Goal: Transaction & Acquisition: Book appointment/travel/reservation

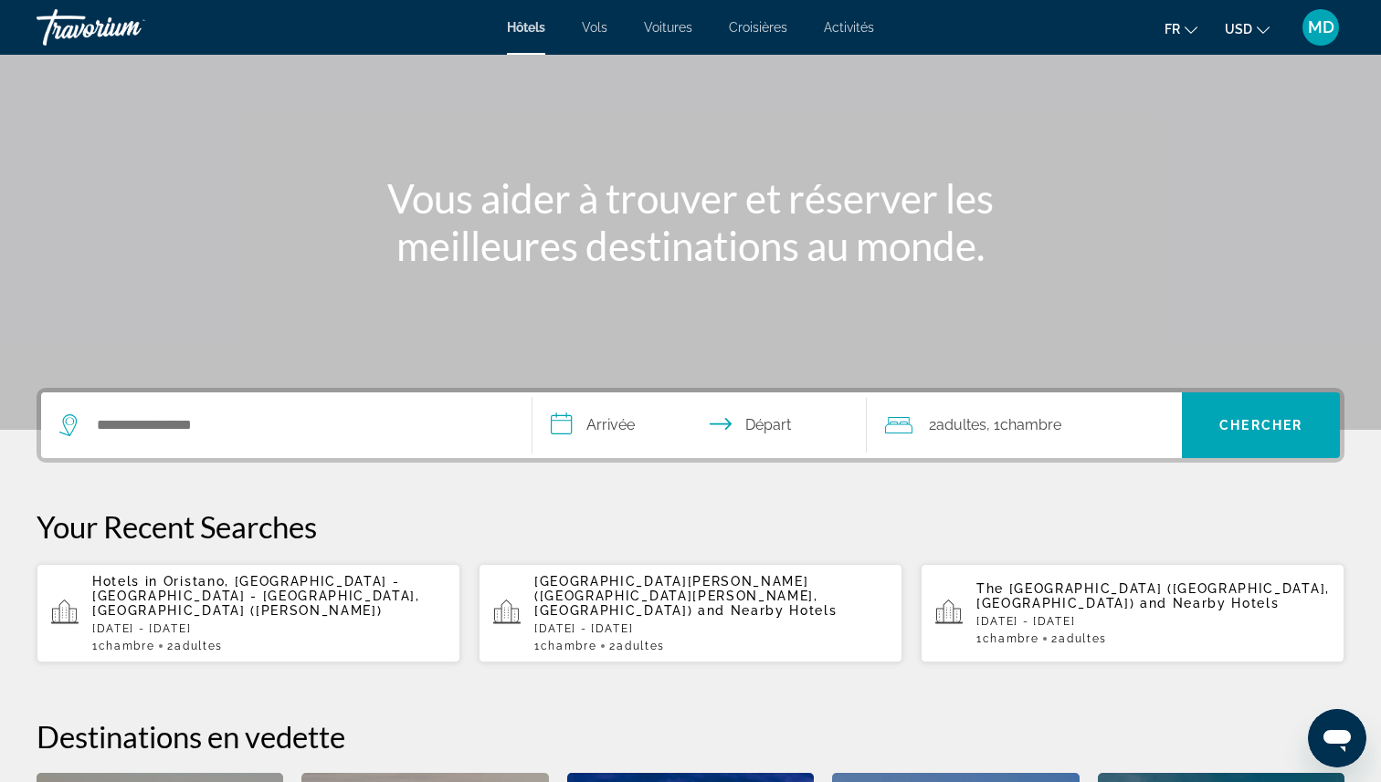
scroll to position [136, 0]
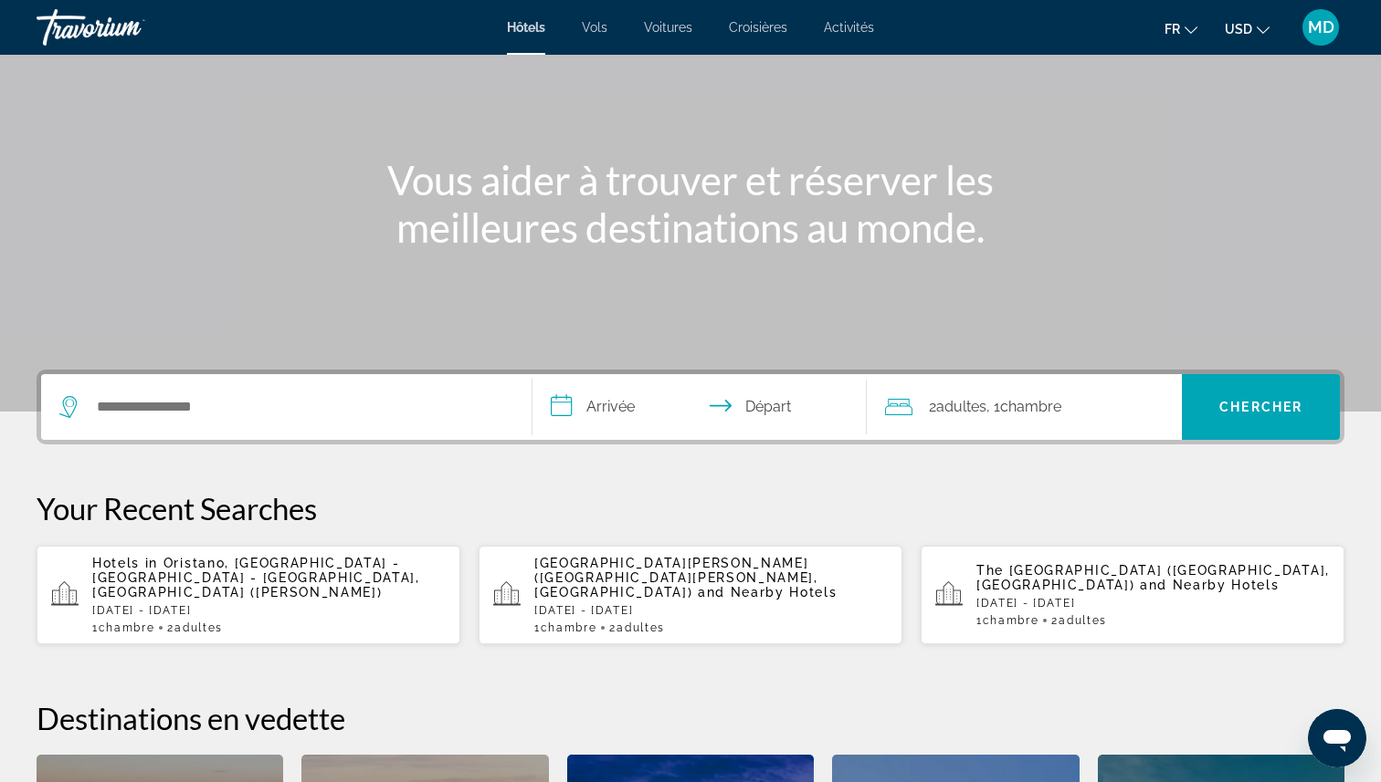
click at [251, 575] on span "Oristano, [GEOGRAPHIC_DATA] - [GEOGRAPHIC_DATA] - [GEOGRAPHIC_DATA], [GEOGRAPHI…" at bounding box center [256, 578] width 328 height 44
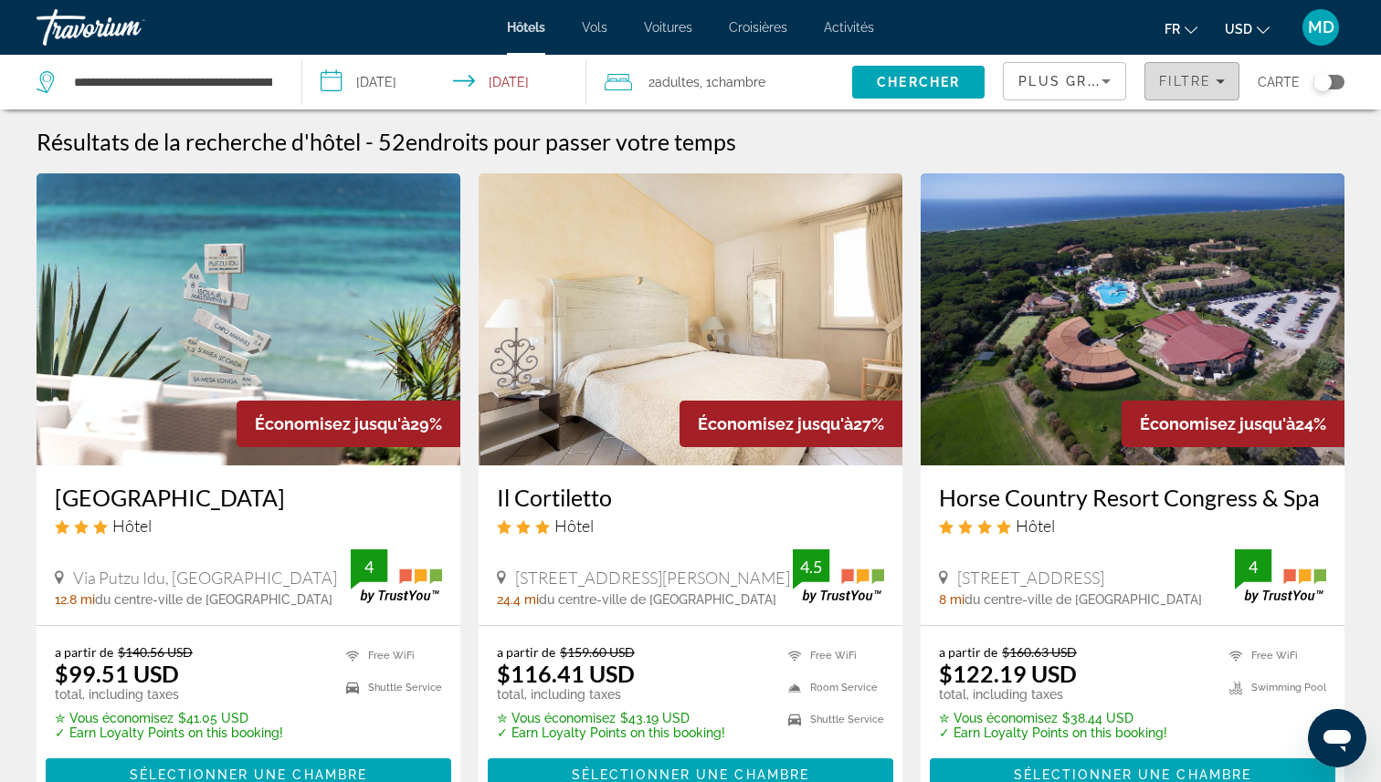
click at [1200, 82] on span "Filtre" at bounding box center [1185, 81] width 52 height 15
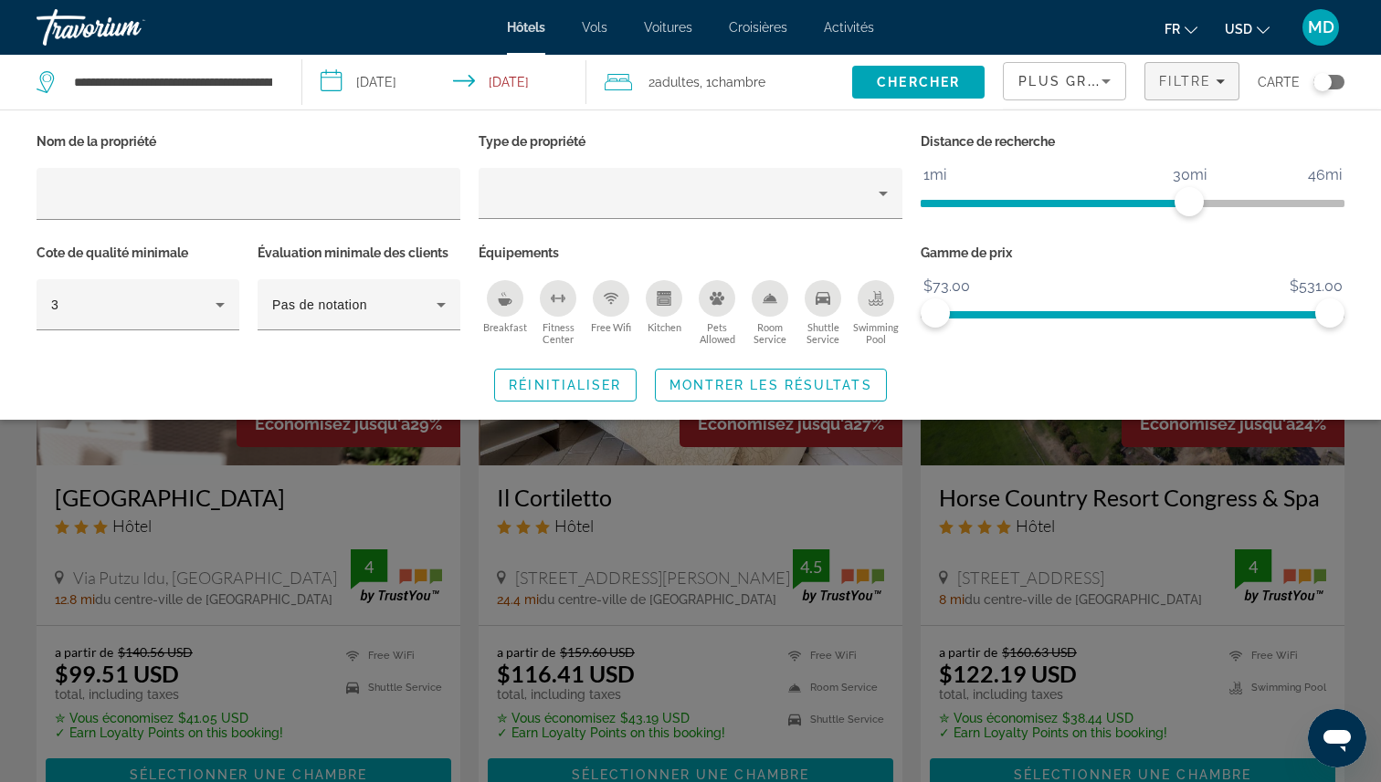
click at [887, 304] on div "Swimming Pool" at bounding box center [875, 298] width 37 height 37
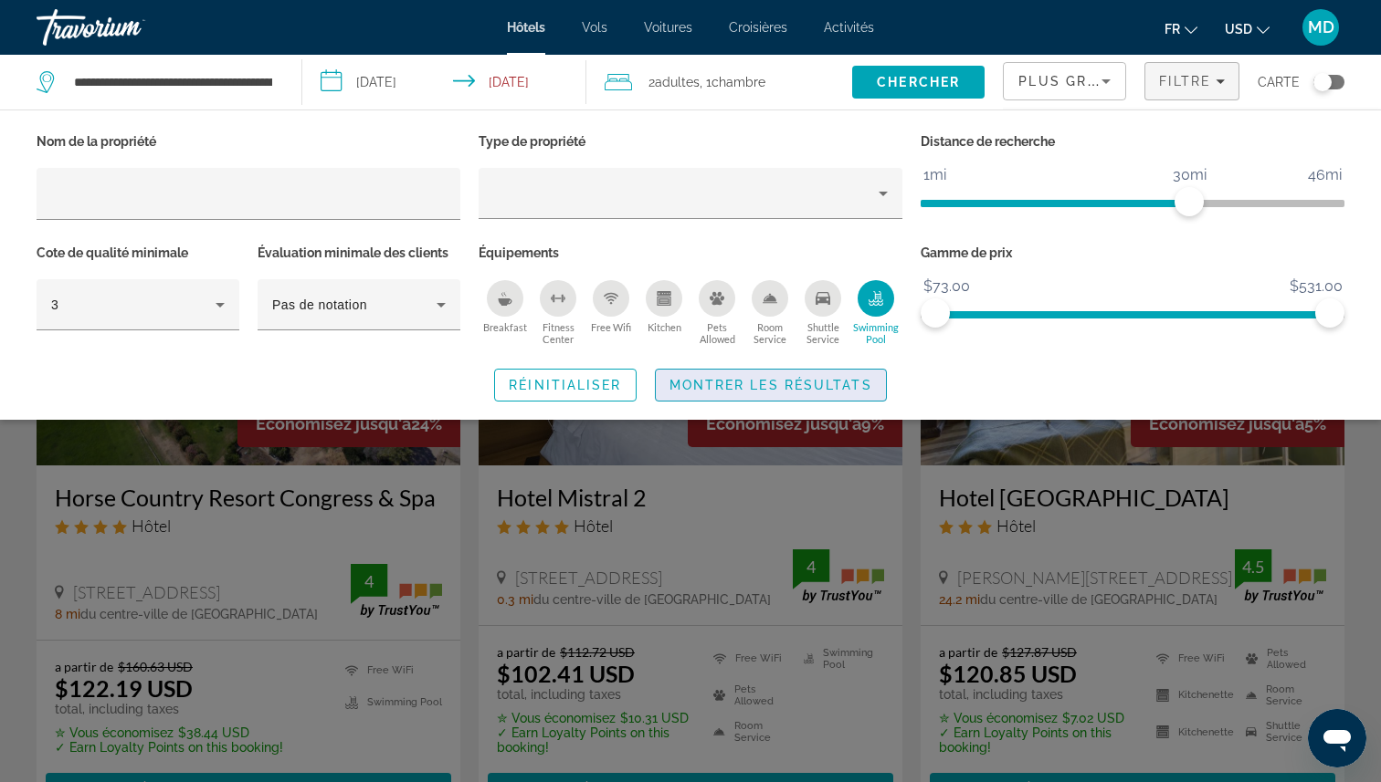
click at [855, 395] on span "Search widget" at bounding box center [771, 385] width 230 height 44
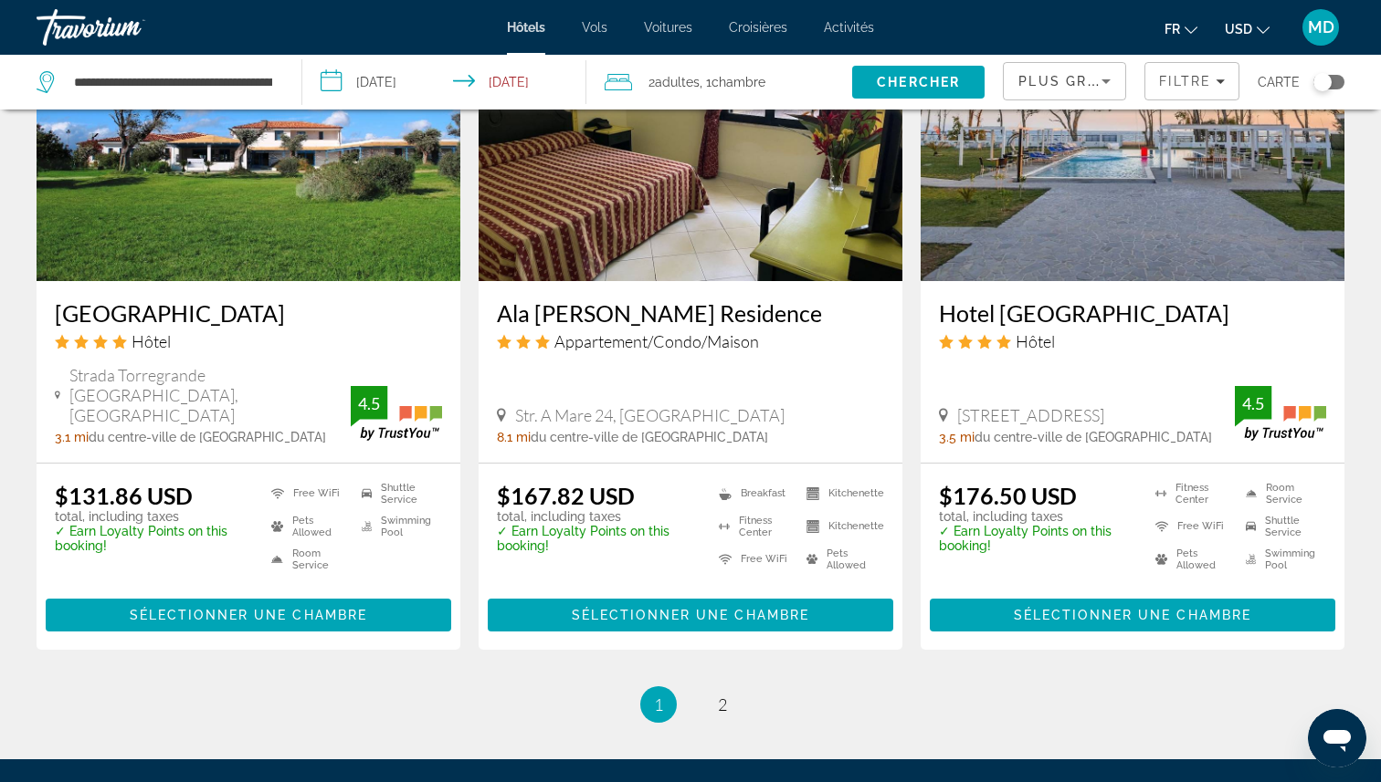
scroll to position [2238, 0]
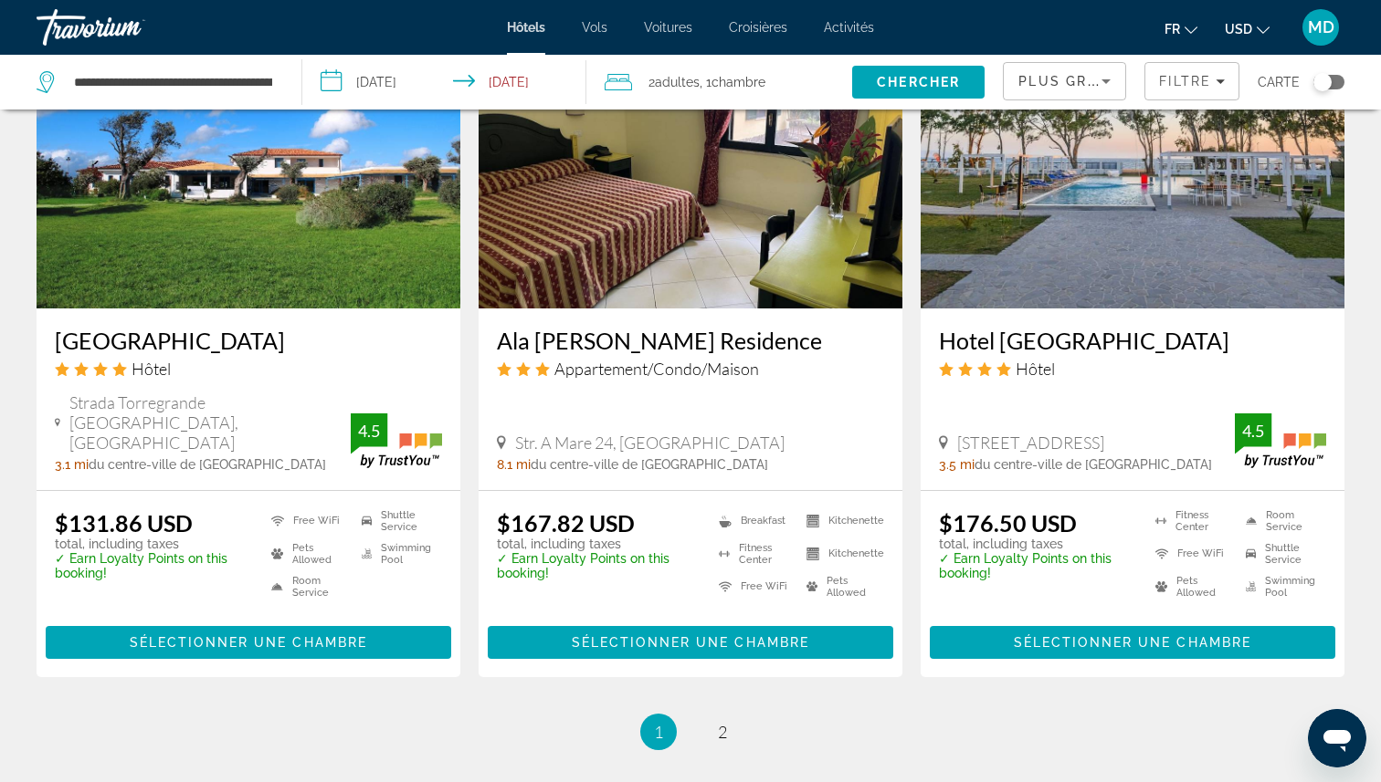
click at [1266, 33] on icon "Change currency" at bounding box center [1262, 30] width 13 height 13
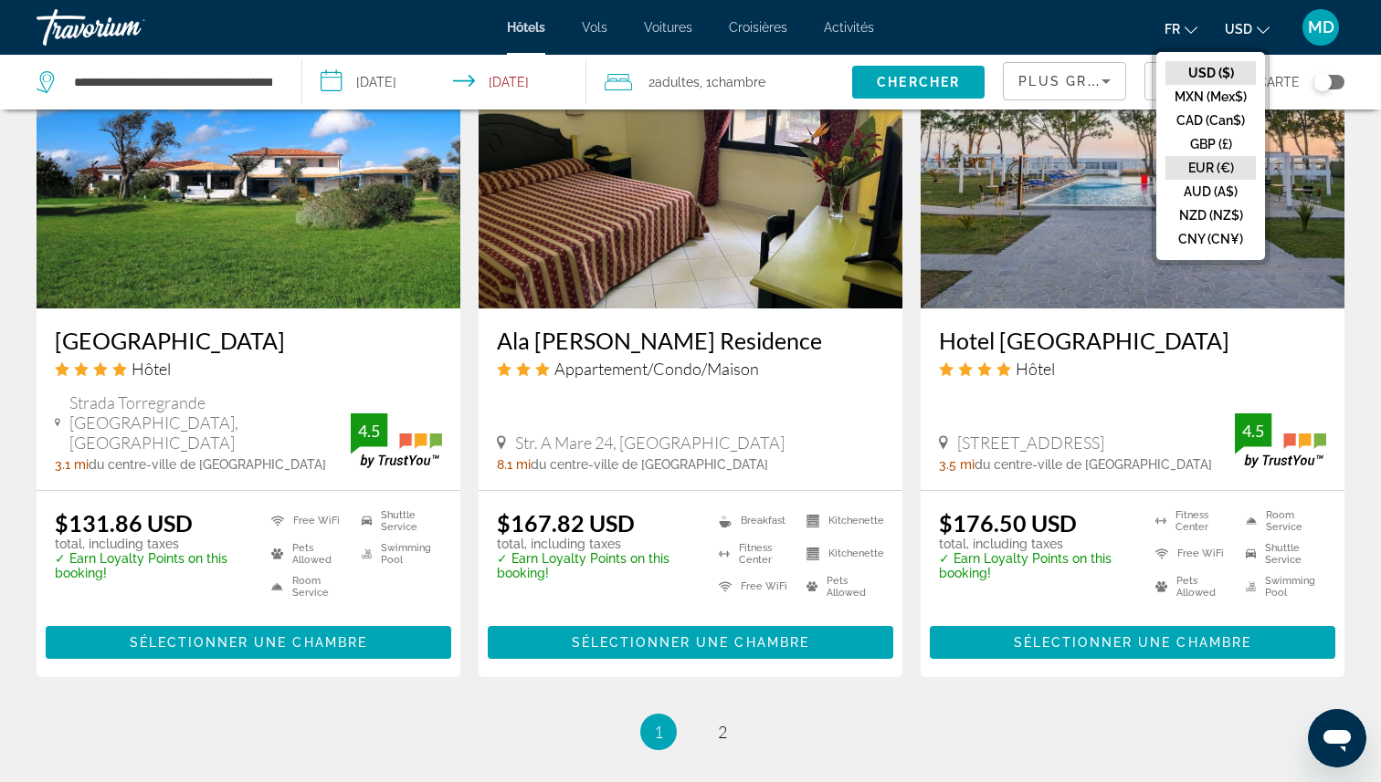
click at [1228, 177] on button "EUR (€)" at bounding box center [1210, 168] width 90 height 24
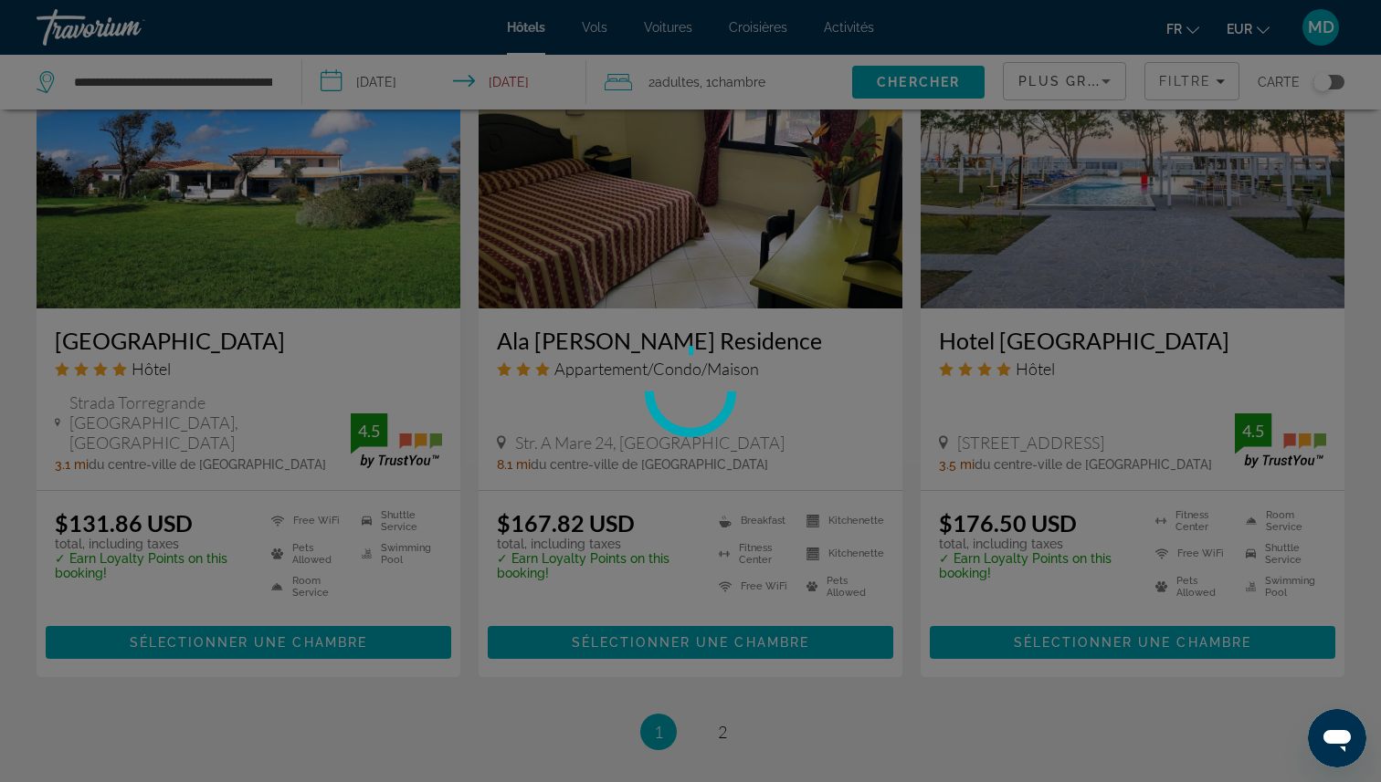
scroll to position [0, 0]
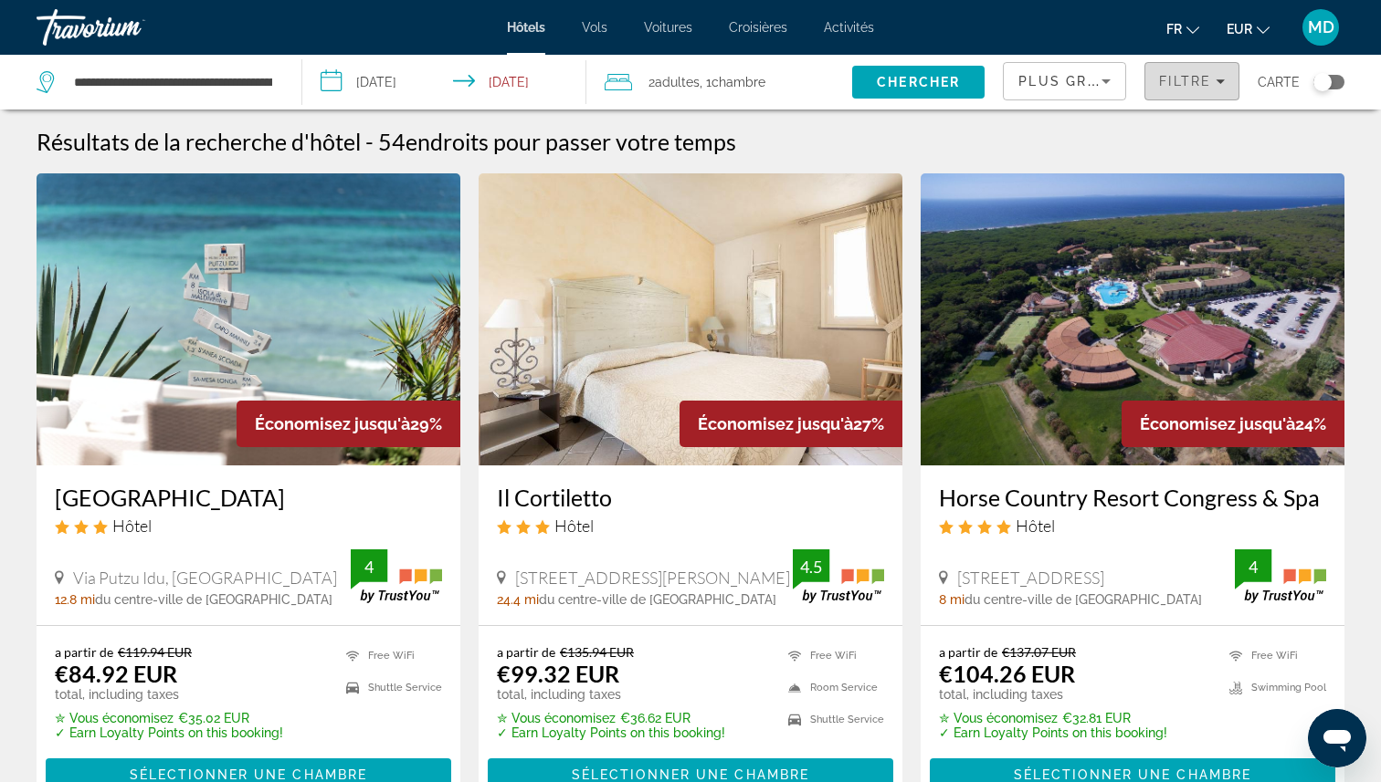
click at [1202, 93] on span "Filters" at bounding box center [1191, 81] width 93 height 44
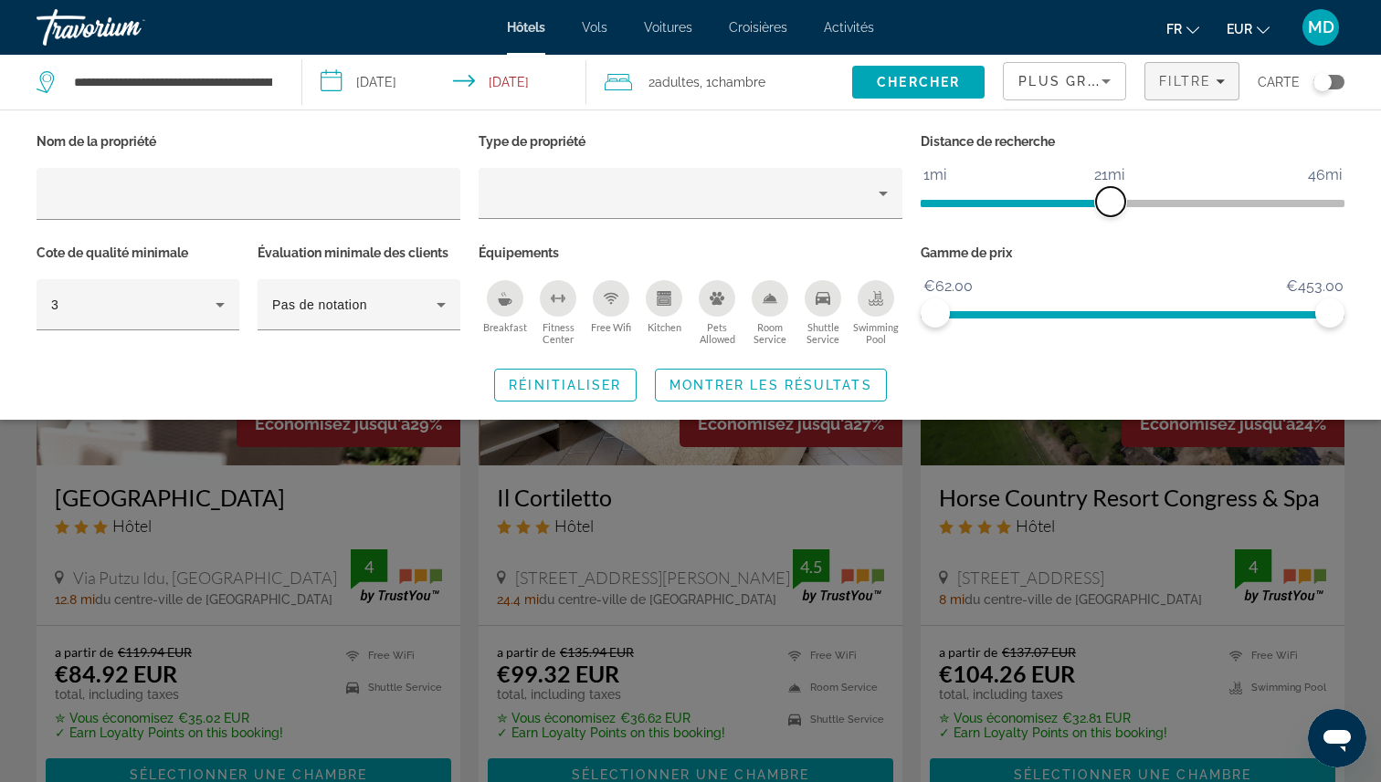
drag, startPoint x: 1190, startPoint y: 202, endPoint x: 1108, endPoint y: 203, distance: 81.3
click at [1108, 203] on span "ngx-slider" at bounding box center [1110, 201] width 29 height 29
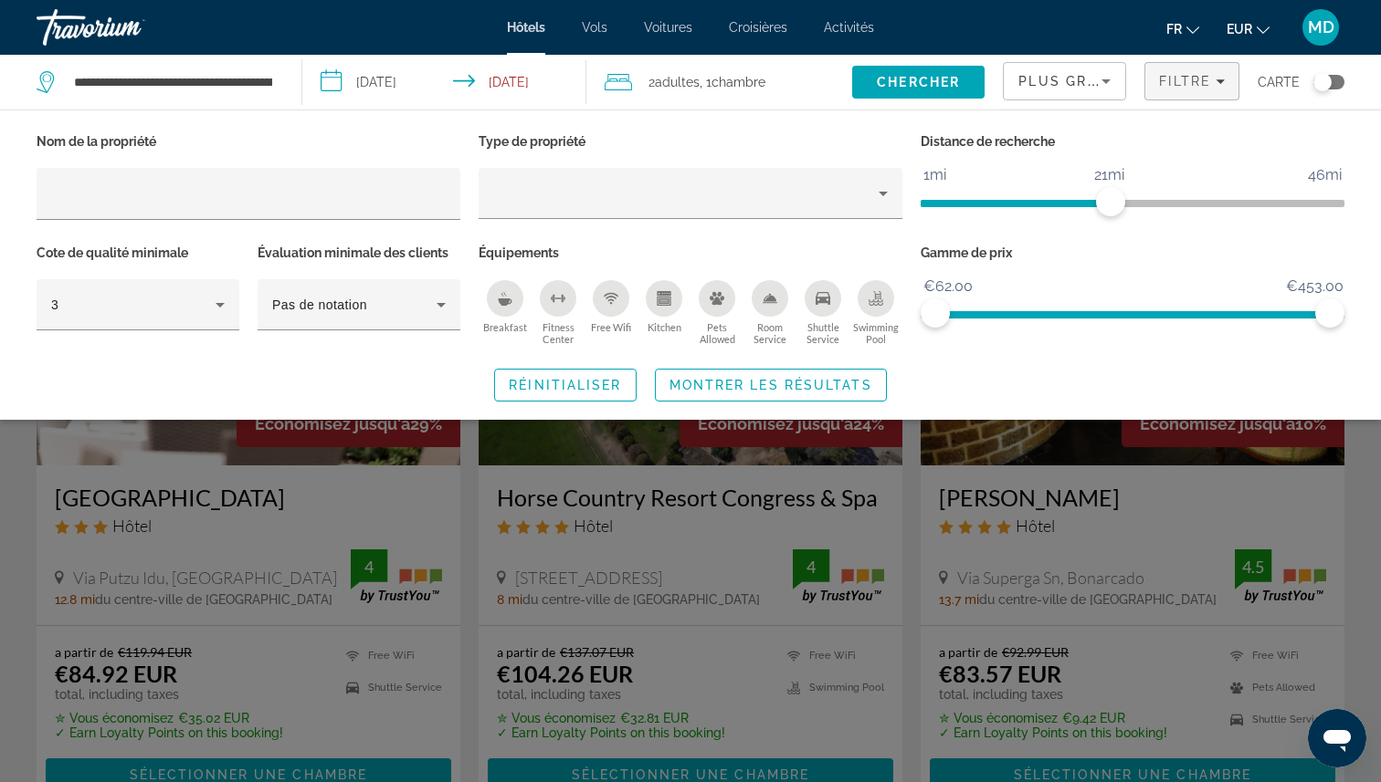
click at [876, 288] on div "Swimming Pool" at bounding box center [875, 298] width 37 height 37
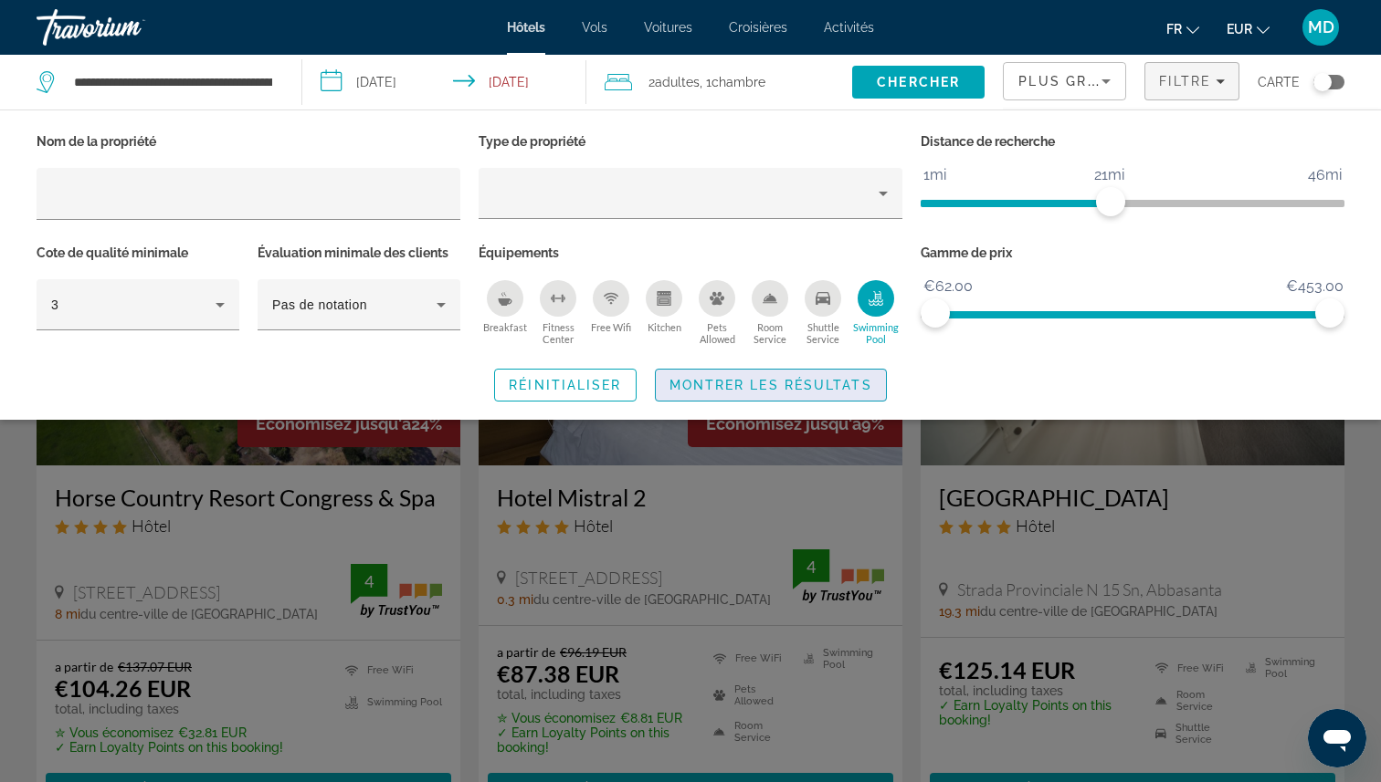
click at [836, 390] on span "Montrer les résultats" at bounding box center [770, 385] width 203 height 15
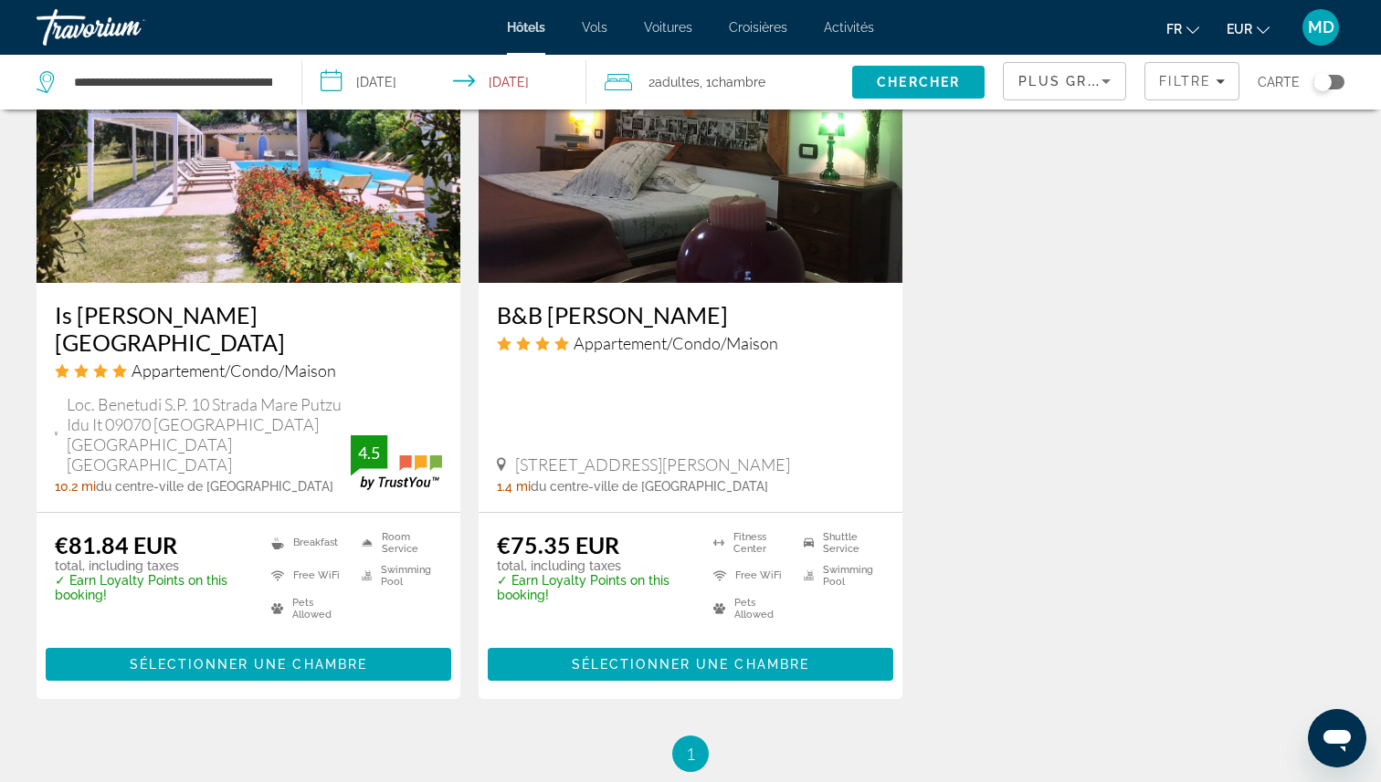
scroll to position [2246, 0]
